Goal: Check status

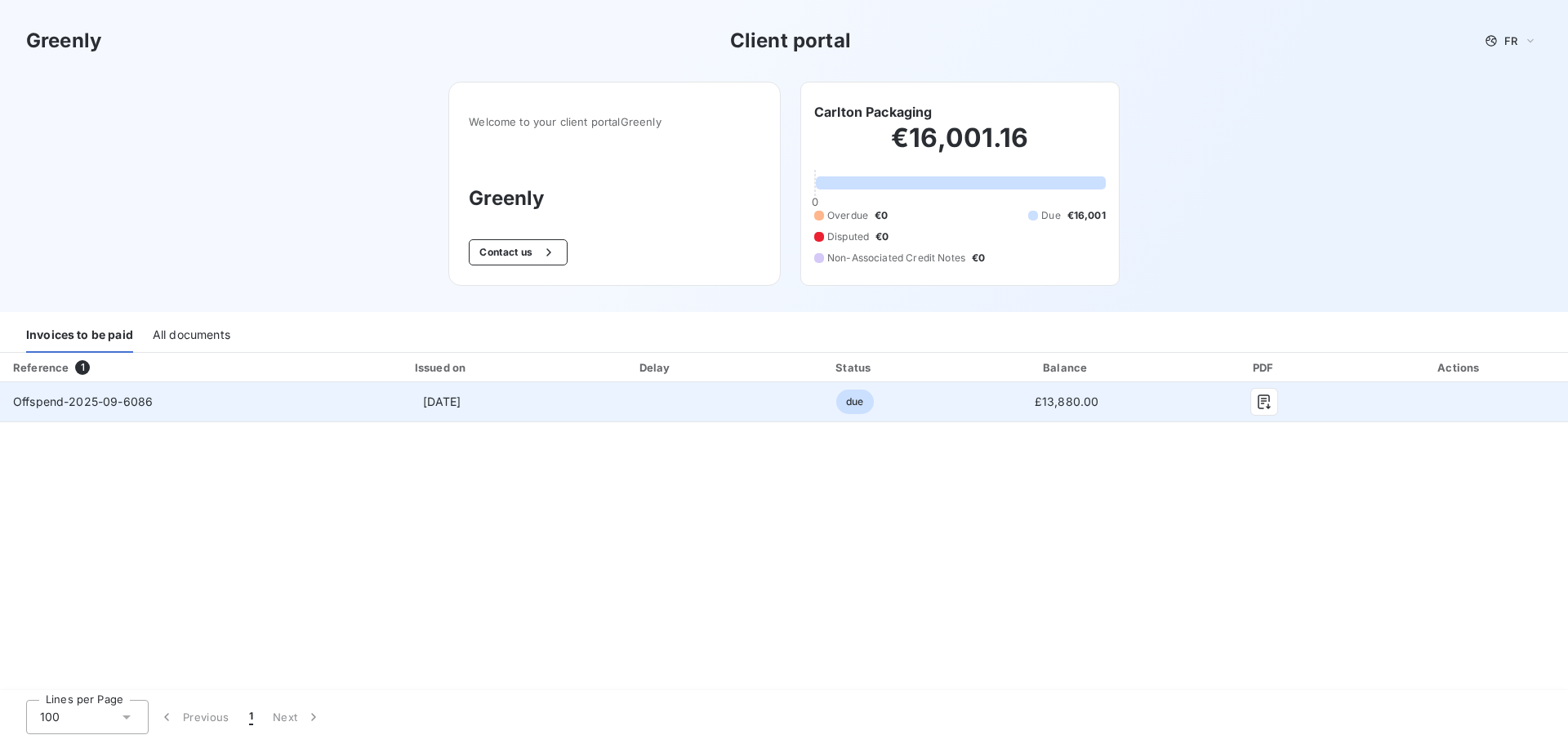
click at [970, 398] on td "£13,880.00" at bounding box center [1066, 402] width 221 height 39
click at [1262, 406] on icon "button" at bounding box center [1264, 402] width 16 height 16
click at [116, 403] on span "Offspend-2025-09-6086" at bounding box center [83, 401] width 140 height 14
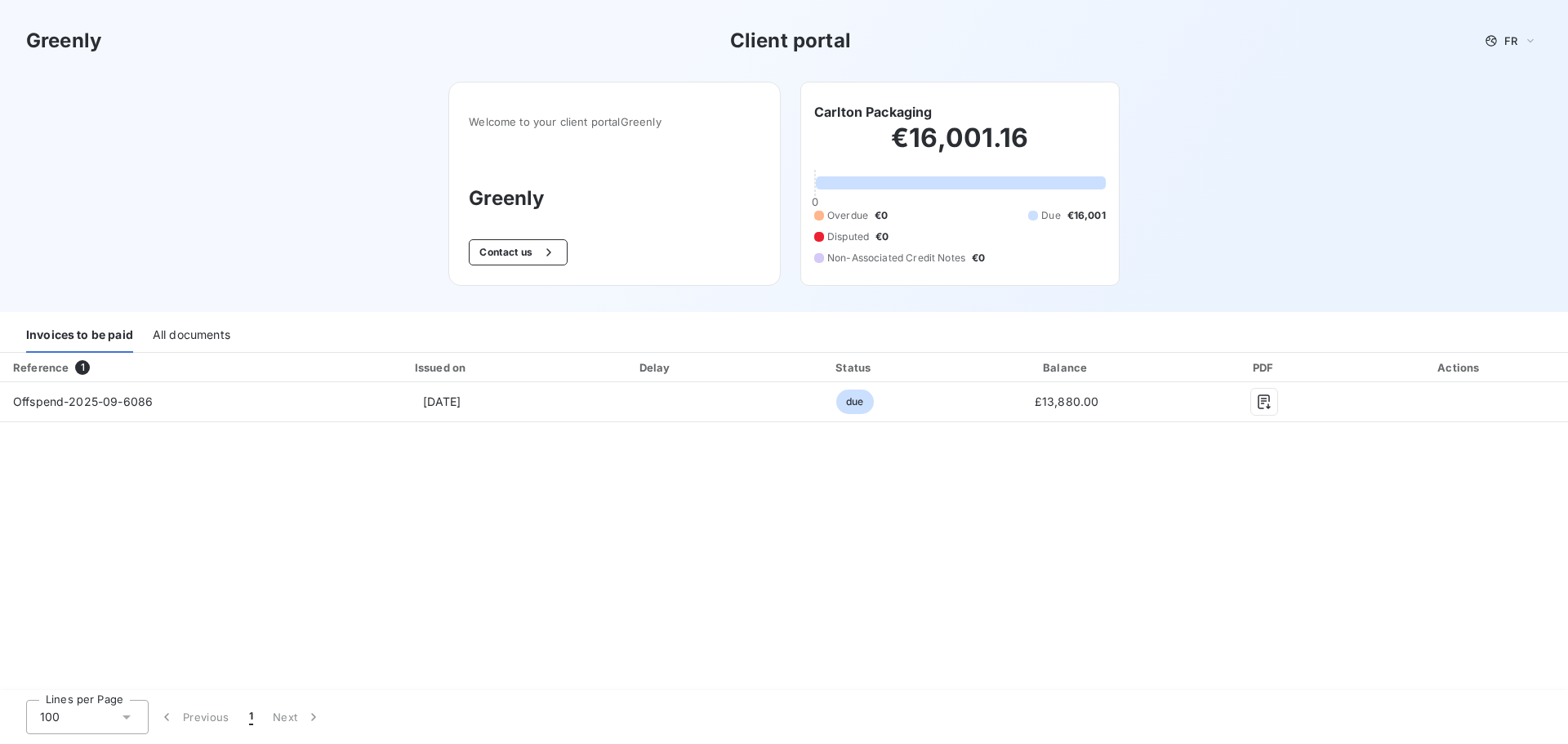
click at [178, 342] on div "All documents" at bounding box center [191, 336] width 77 height 34
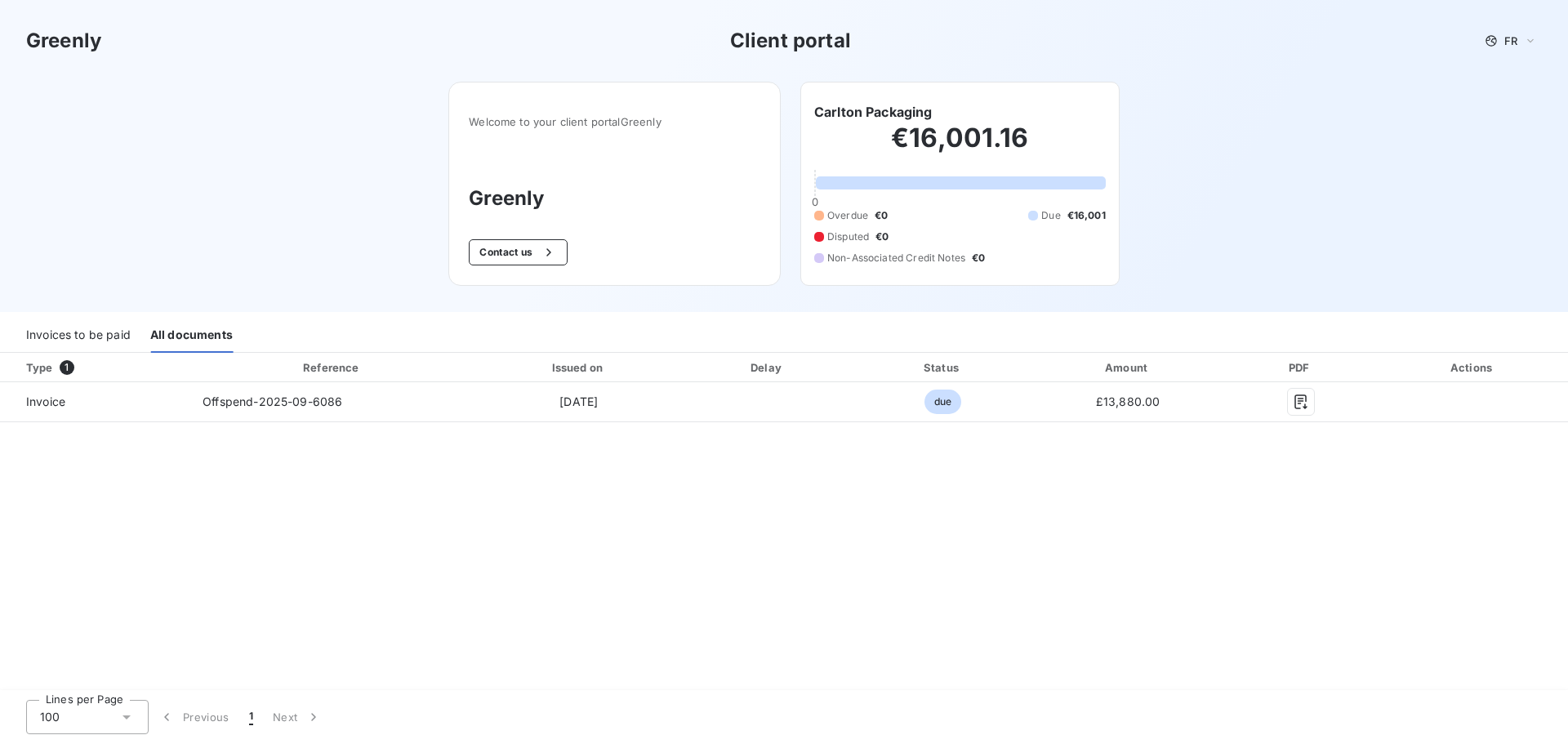
click at [89, 341] on div "Invoices to be paid" at bounding box center [78, 336] width 104 height 34
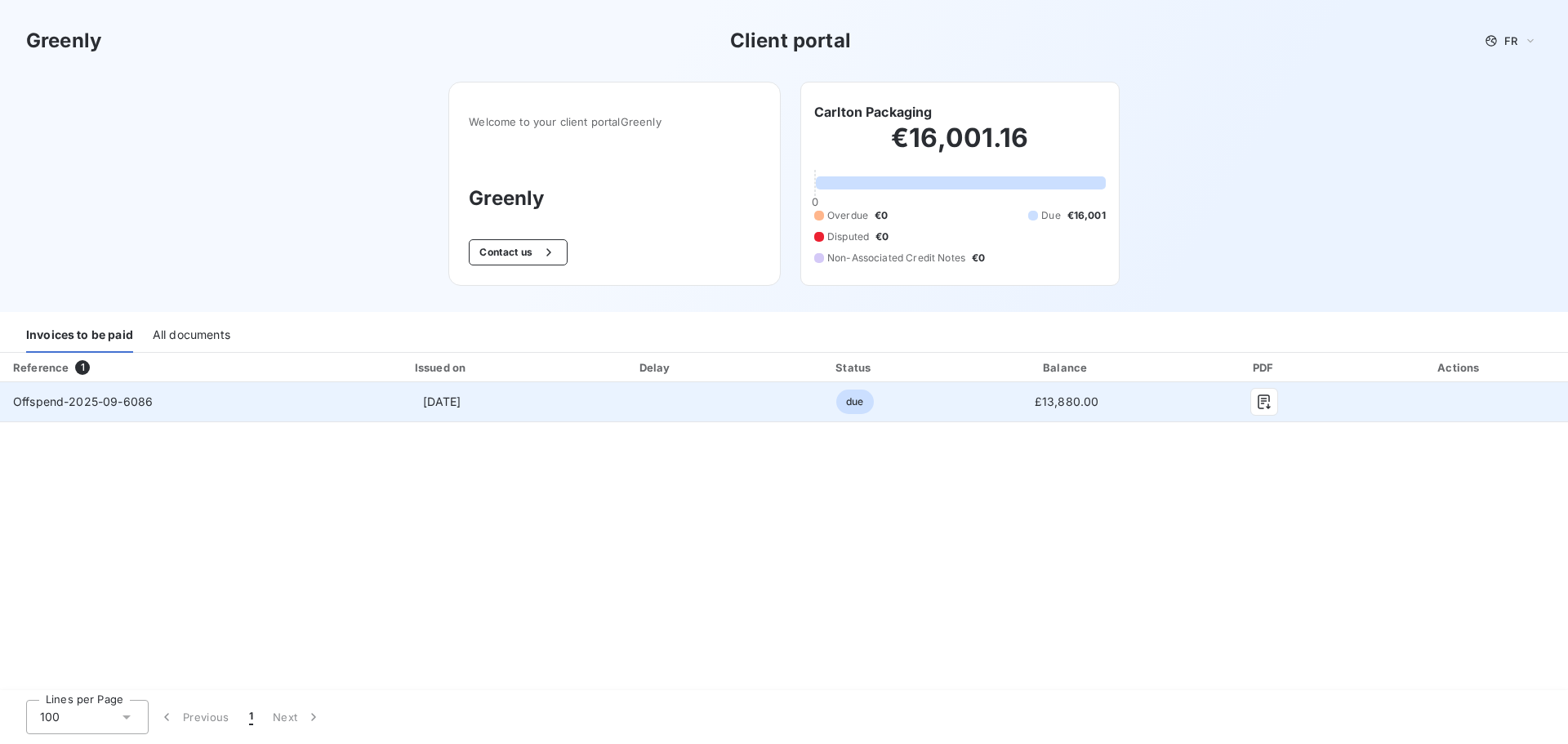
click at [47, 405] on span "Offspend-2025-09-6086" at bounding box center [83, 401] width 140 height 14
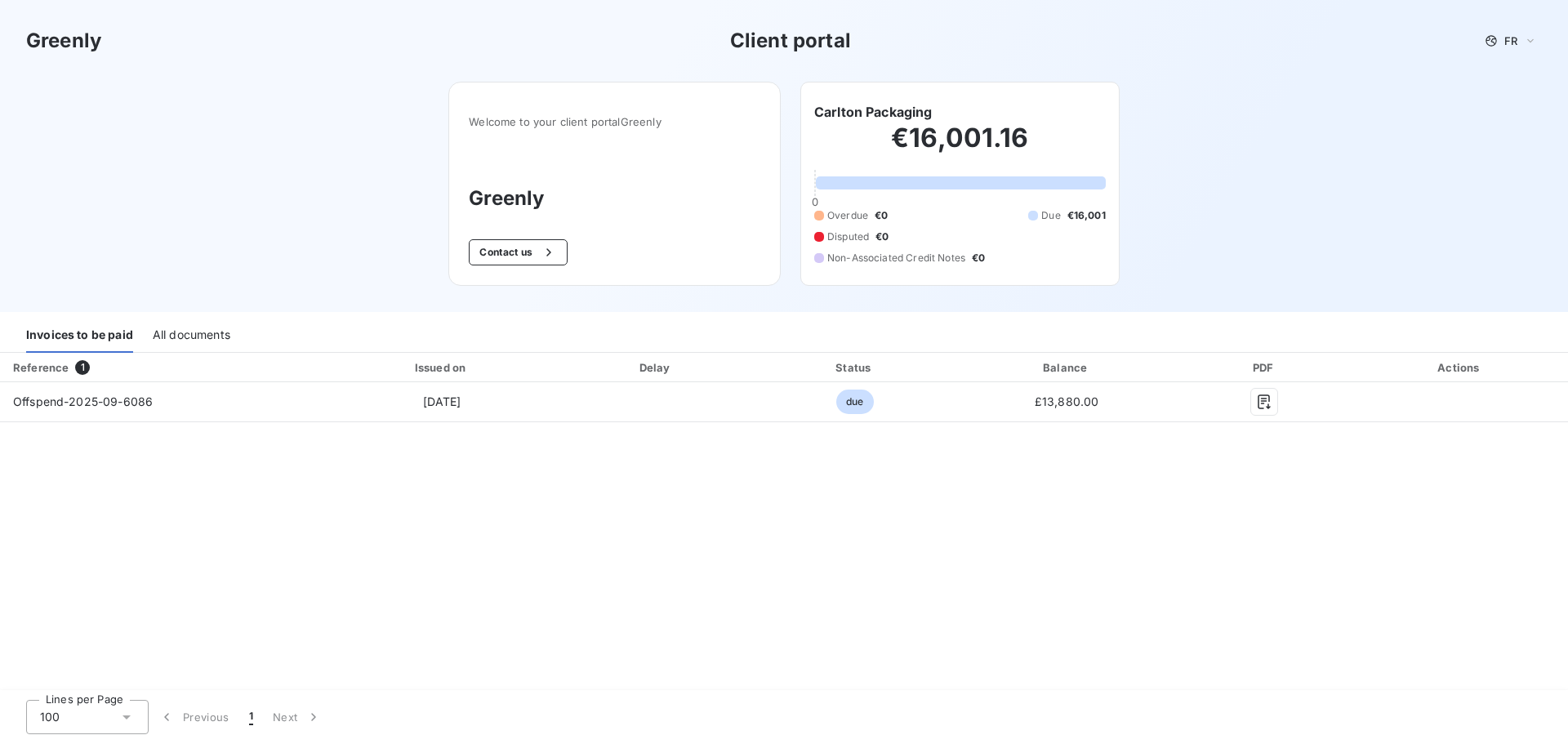
drag, startPoint x: 401, startPoint y: 574, endPoint x: 508, endPoint y: 533, distance: 114.6
click at [416, 564] on div "Reference 1 Issued on Delay Status Balance PDF Actions Offspend-2025-09-6086 [D…" at bounding box center [784, 522] width 1568 height 339
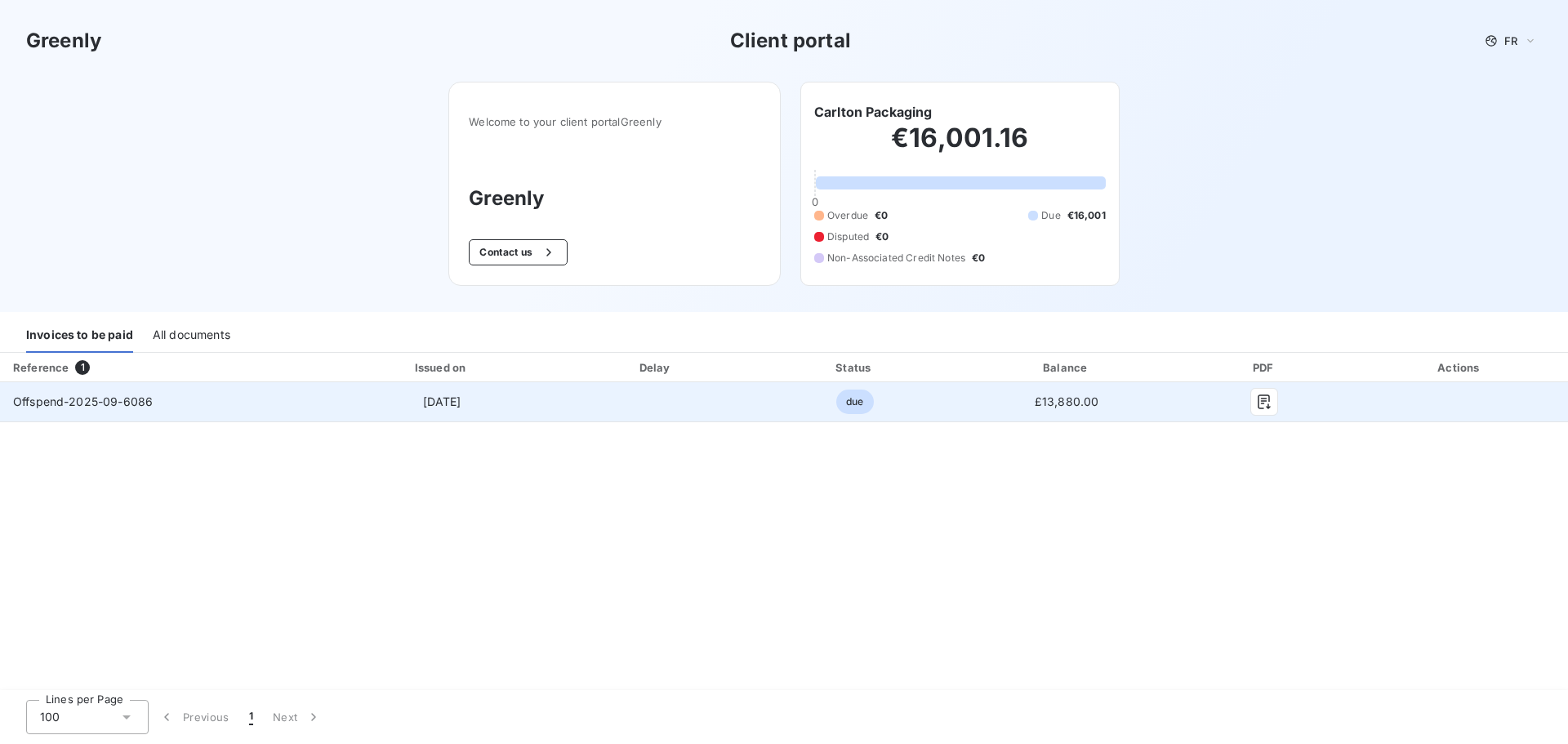
click at [567, 402] on td at bounding box center [655, 402] width 195 height 39
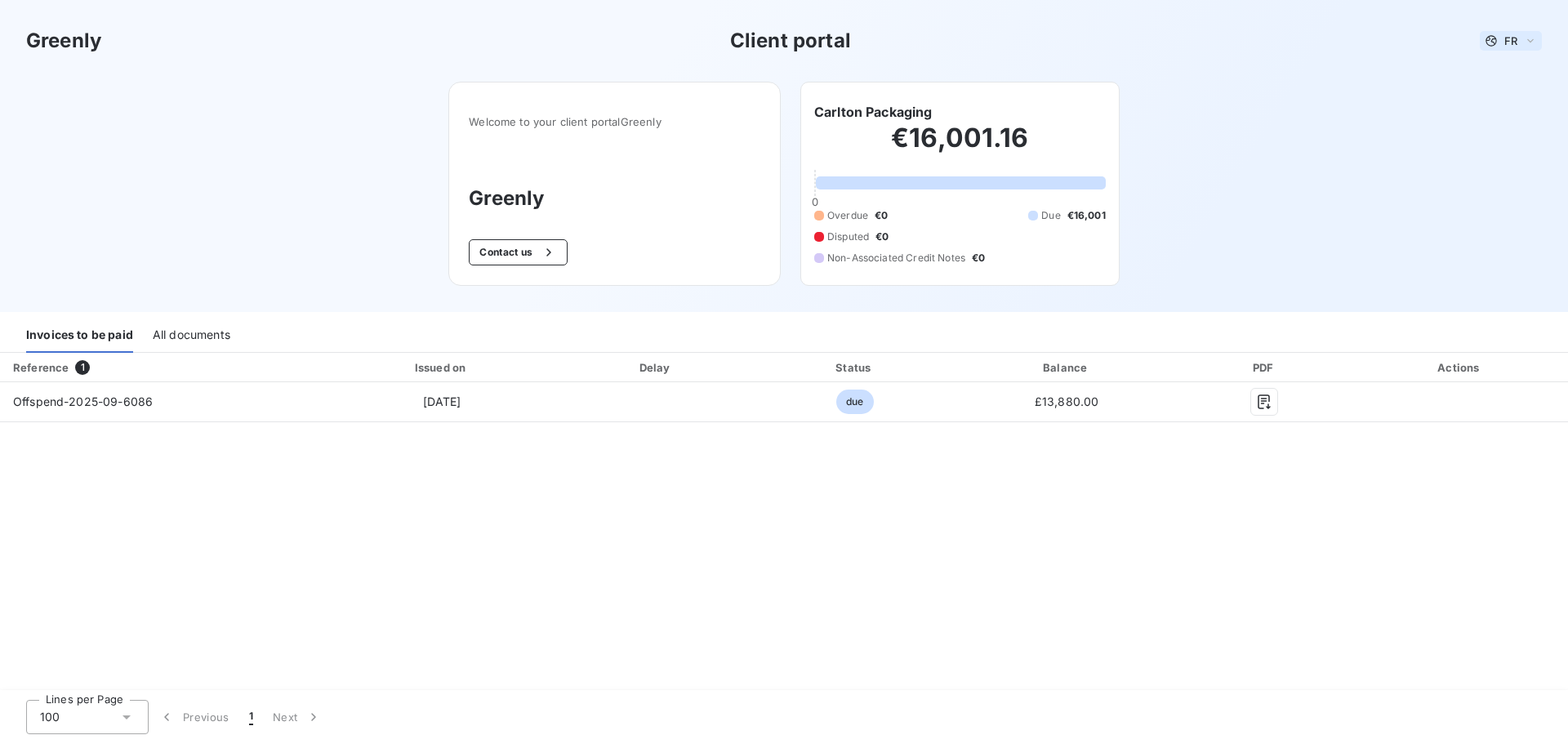
click at [1521, 41] on div "FR" at bounding box center [1511, 41] width 62 height 20
click at [1506, 108] on span "English" at bounding box center [1514, 104] width 38 height 16
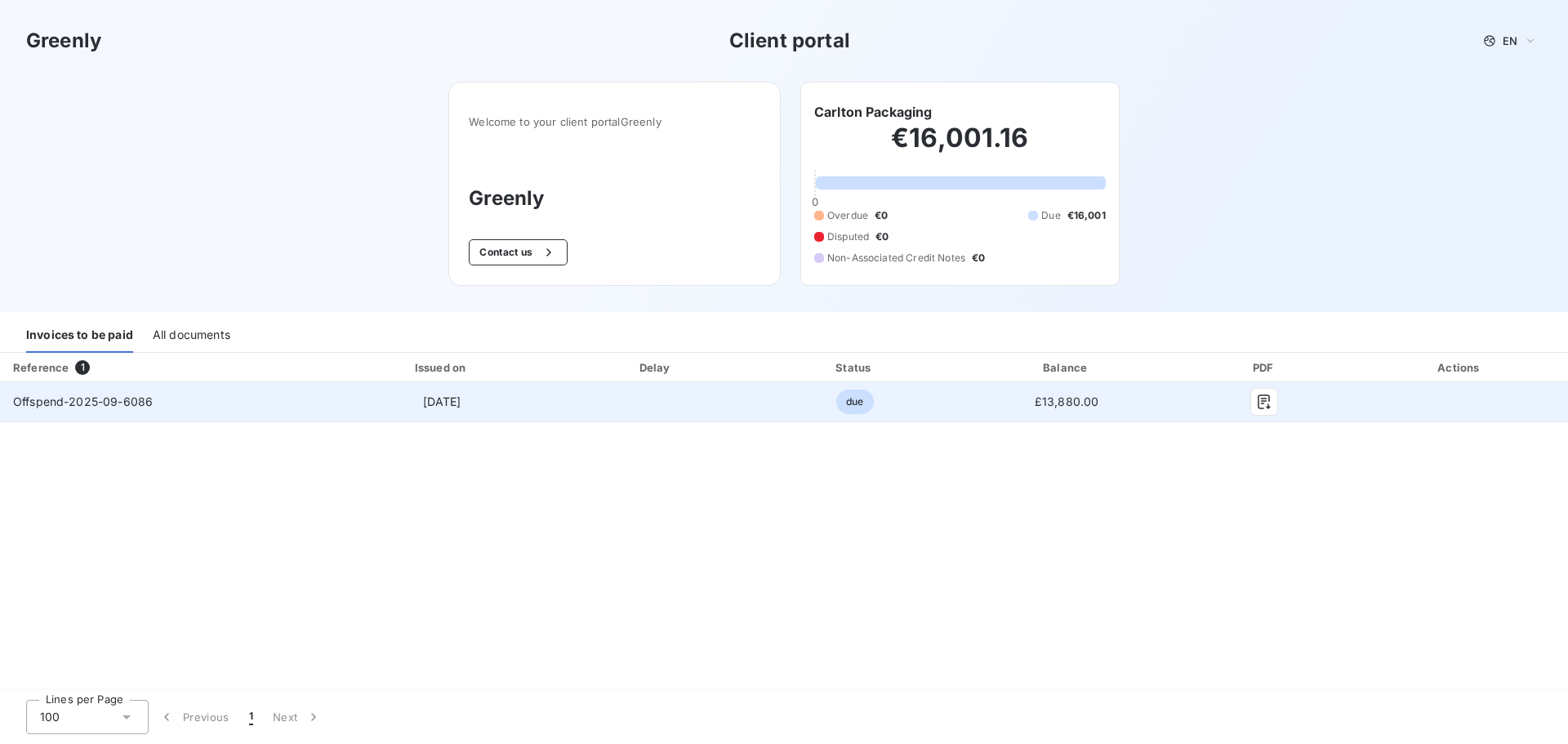
click at [857, 406] on span "due" at bounding box center [855, 402] width 37 height 25
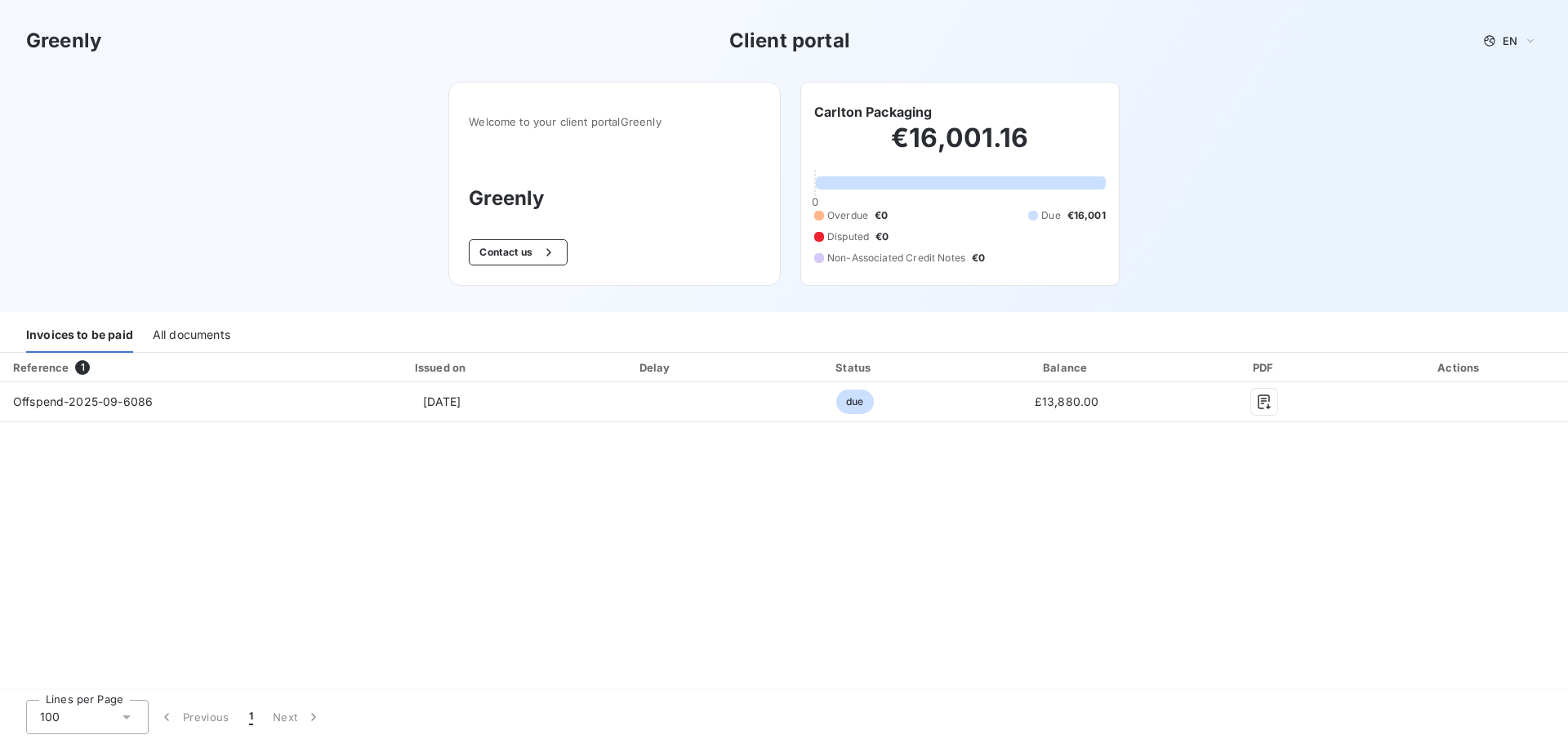
click at [330, 483] on div "Reference 1 Issued on Delay Status Balance PDF Actions Offspend-2025-09-6086 [D…" at bounding box center [784, 522] width 1568 height 339
click at [154, 337] on div "All documents" at bounding box center [191, 336] width 77 height 34
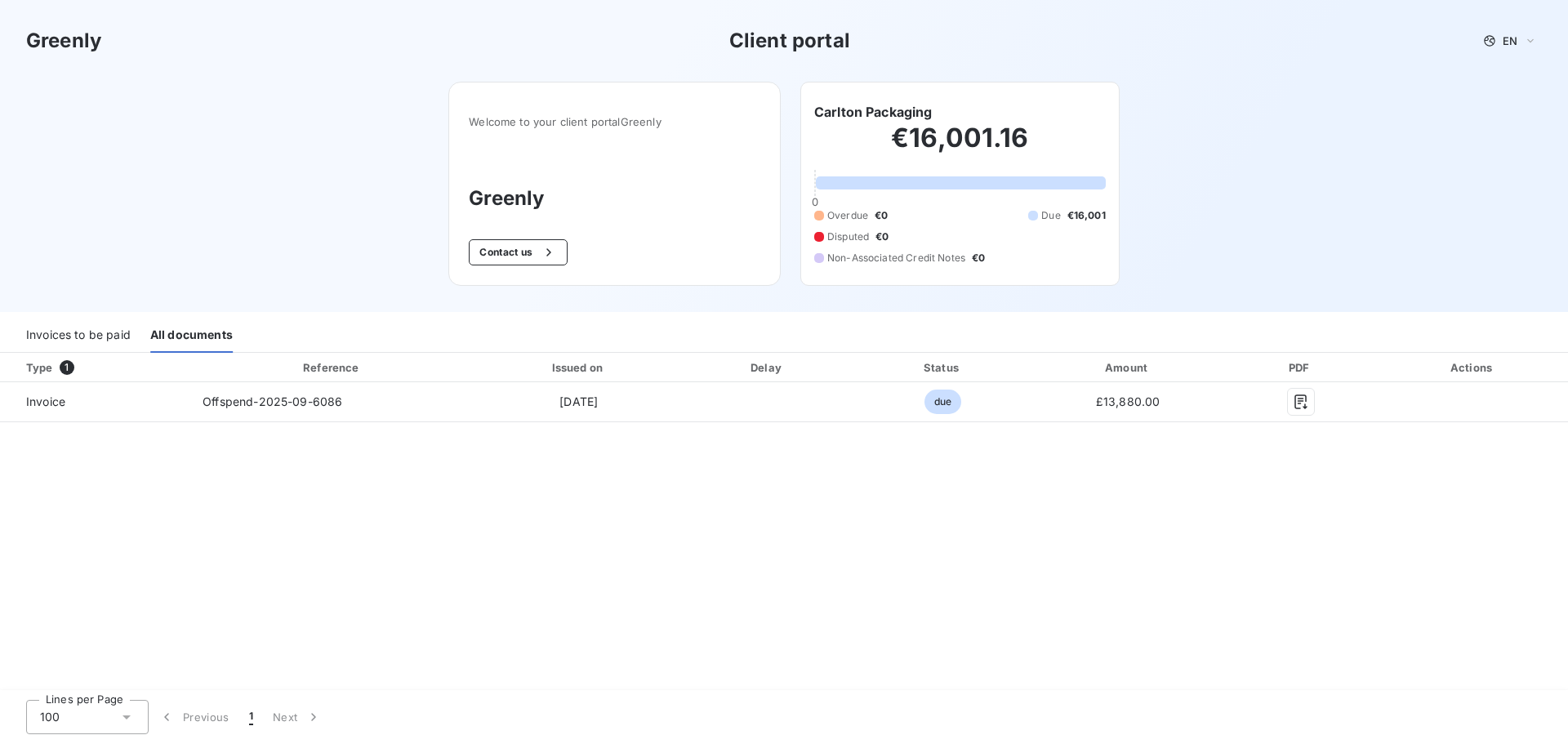
click at [83, 338] on div "Invoices to be paid" at bounding box center [78, 336] width 104 height 34
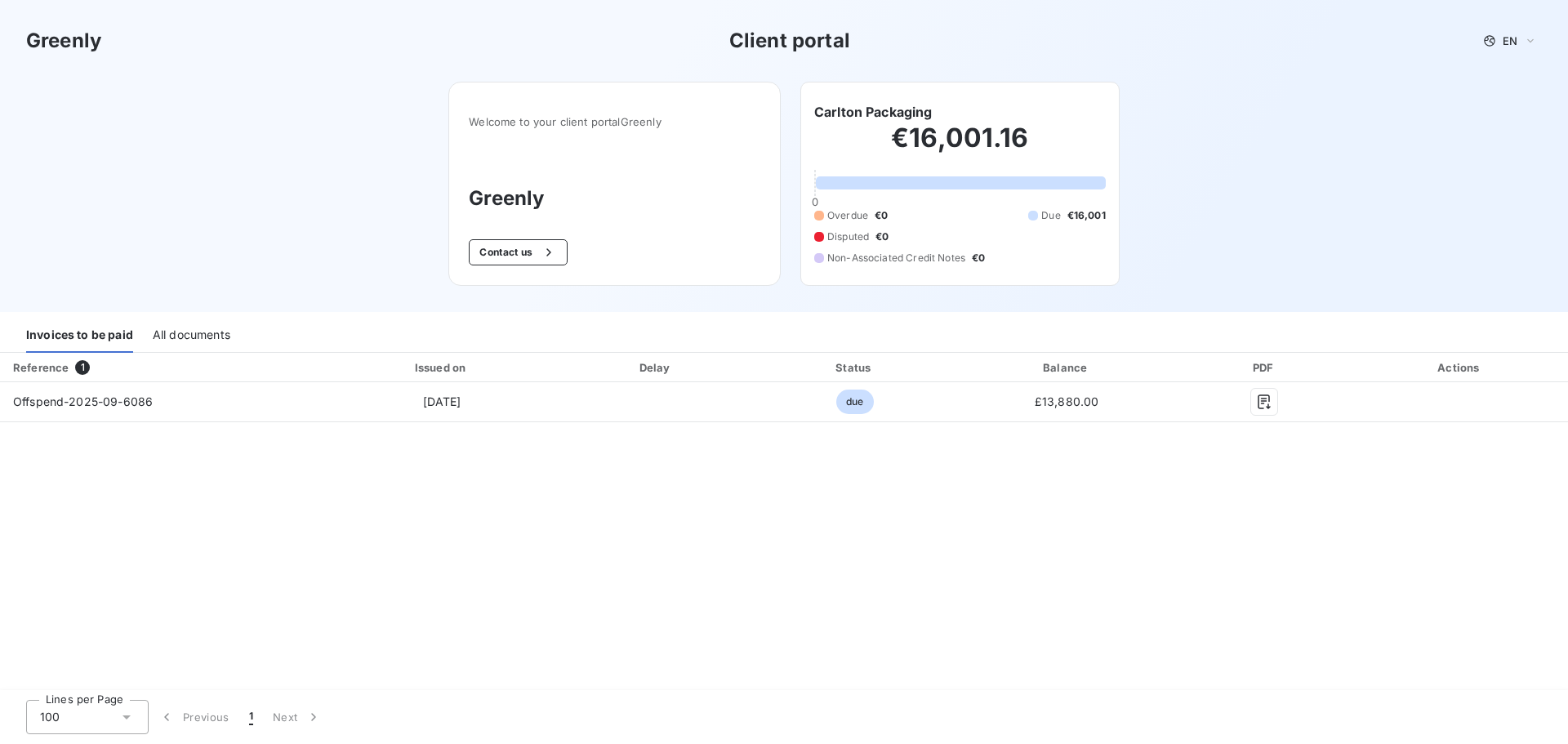
click at [167, 342] on div "All documents" at bounding box center [191, 336] width 77 height 34
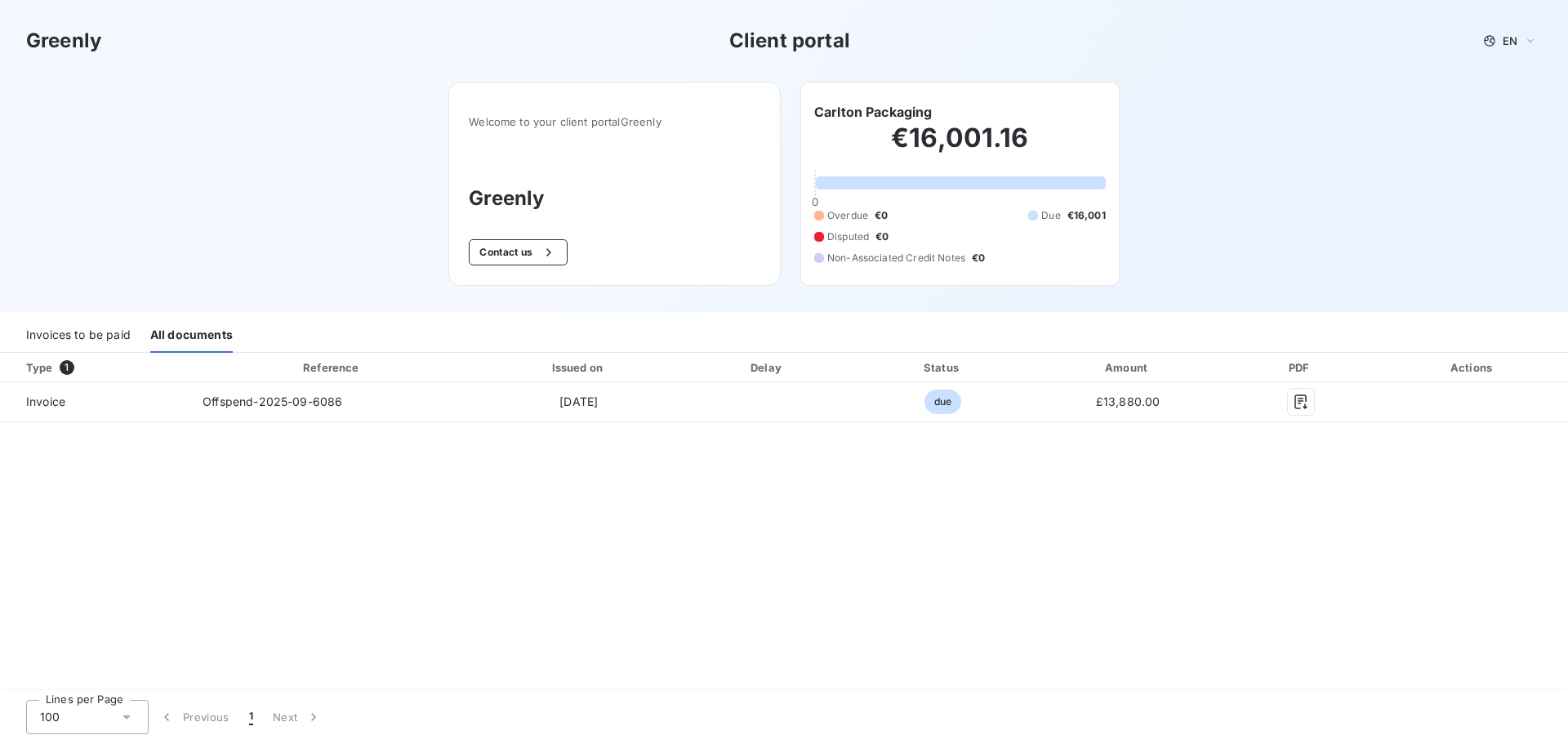
click at [103, 338] on div "Invoices to be paid" at bounding box center [78, 336] width 104 height 34
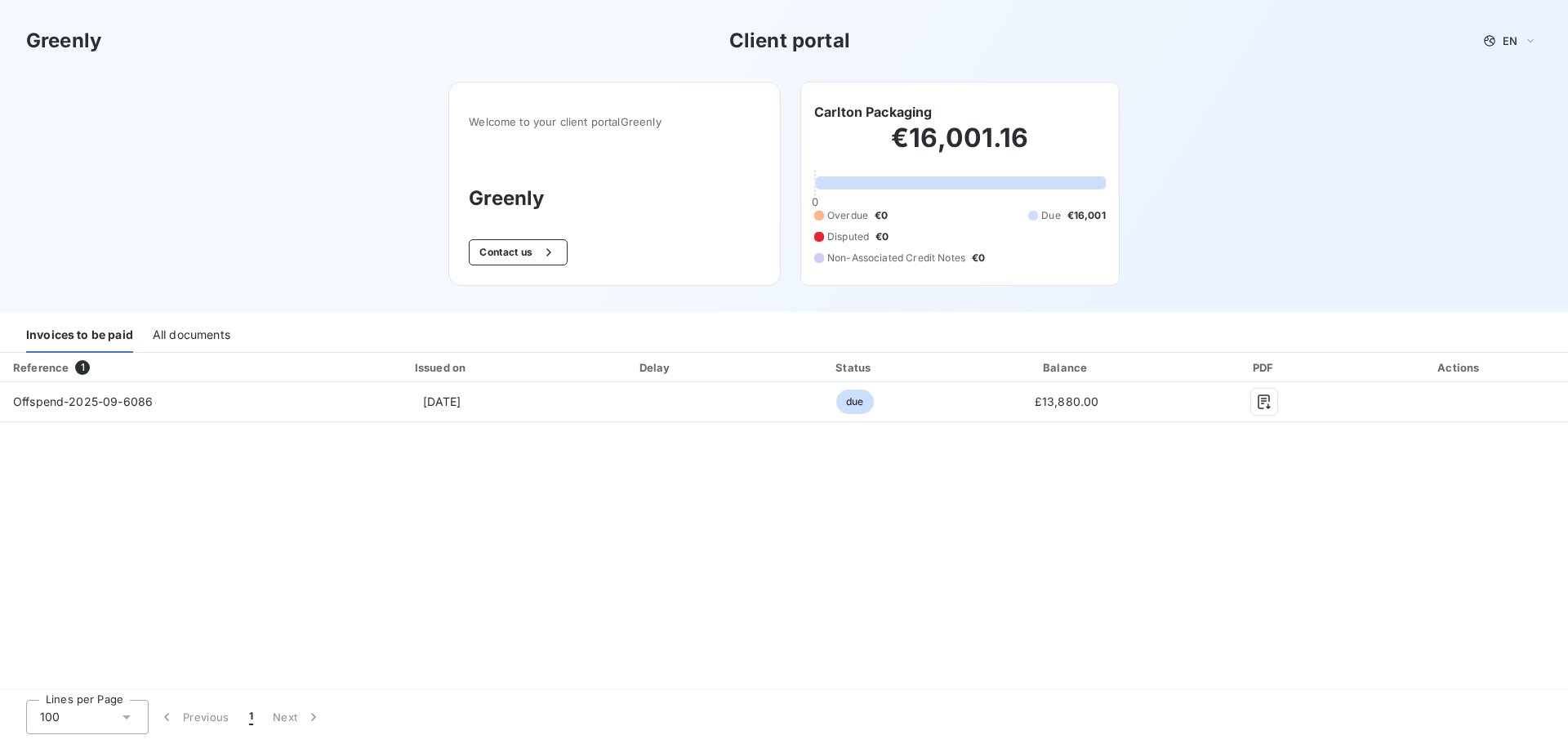
click at [928, 120] on h6 "Carlton Packaging" at bounding box center [873, 112] width 118 height 20
click at [1091, 214] on span "€16,001" at bounding box center [1086, 216] width 39 height 15
click at [1050, 246] on div "Overdue €0 Due €16,001 Disputed €0 Non-Associated Credit Notes €0" at bounding box center [960, 237] width 291 height 57
click at [549, 257] on icon "button" at bounding box center [548, 252] width 16 height 16
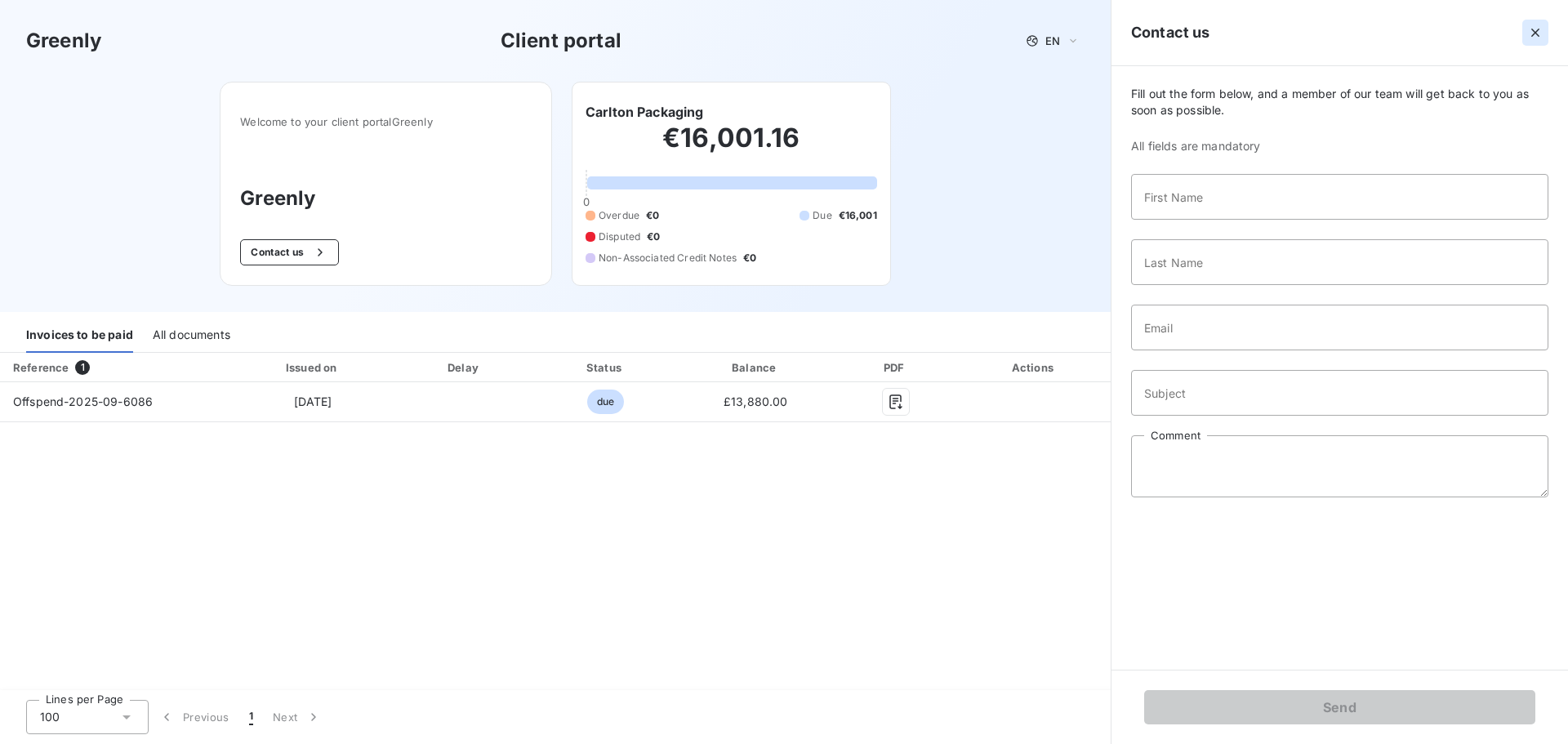
click at [1536, 39] on icon "button" at bounding box center [1535, 33] width 16 height 16
